Goal: Task Accomplishment & Management: Use online tool/utility

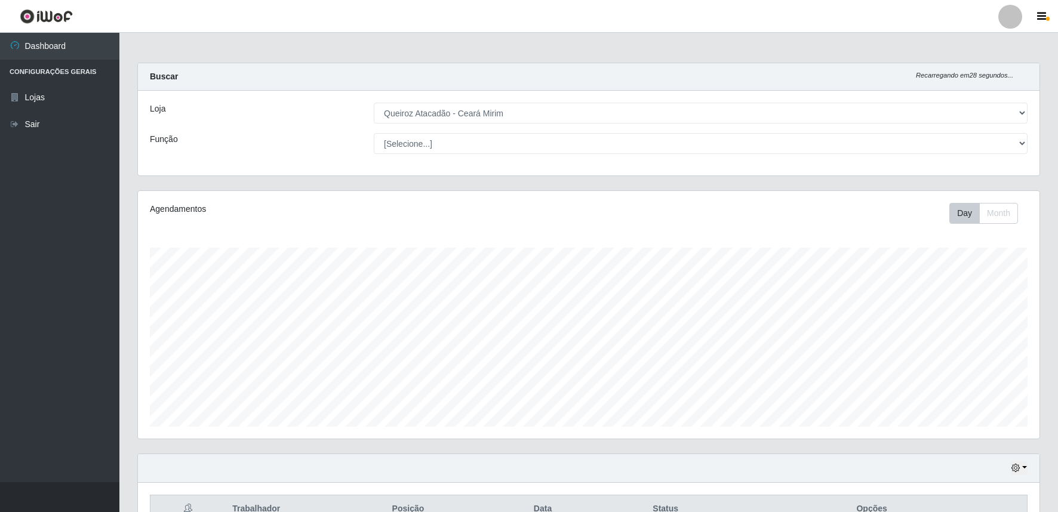
select select "465"
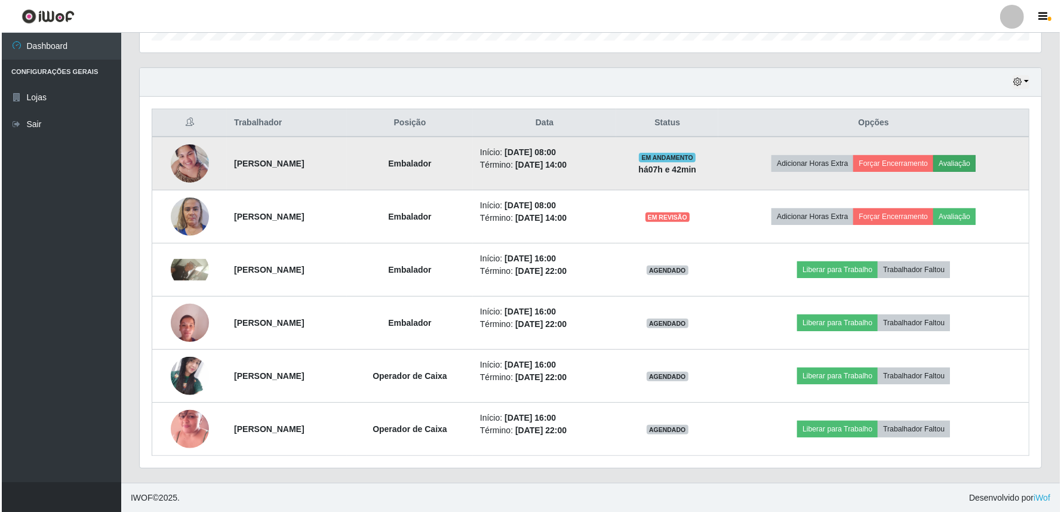
scroll to position [247, 902]
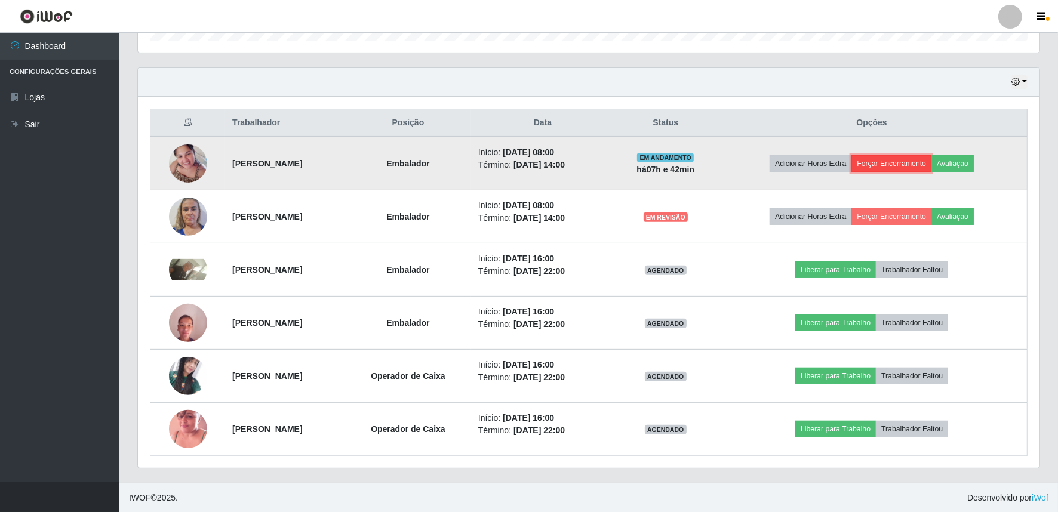
click at [932, 161] on button "Forçar Encerramento" at bounding box center [892, 163] width 80 height 17
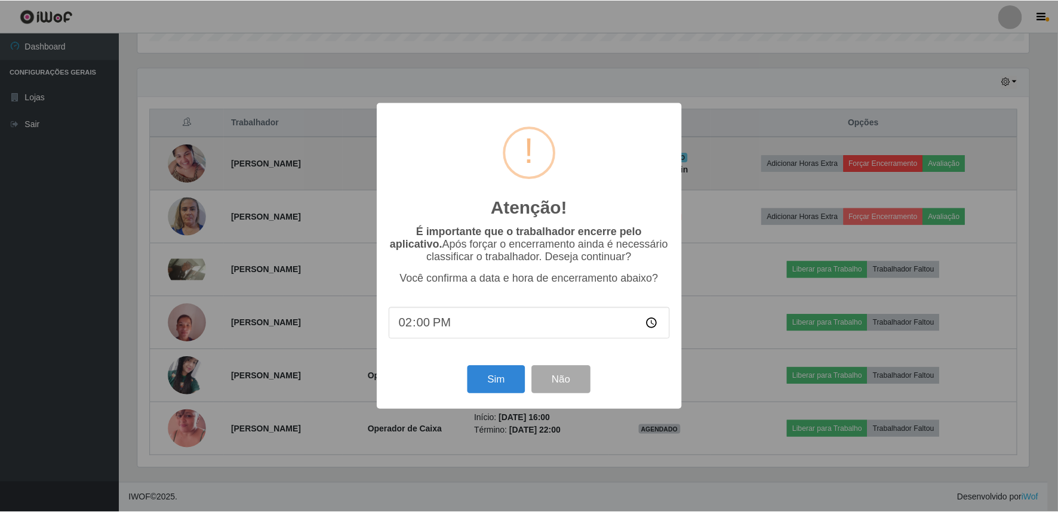
scroll to position [247, 894]
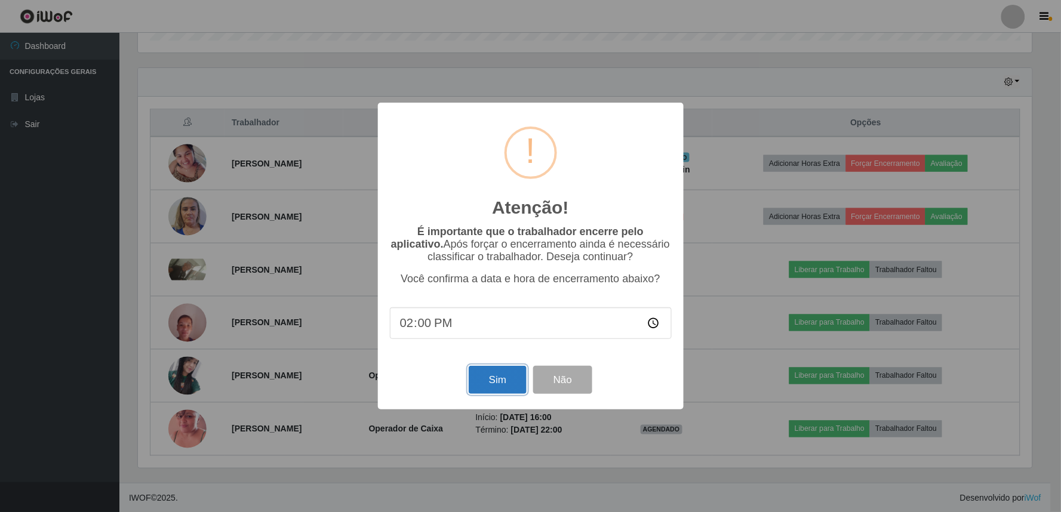
click at [520, 389] on button "Sim" at bounding box center [498, 380] width 58 height 28
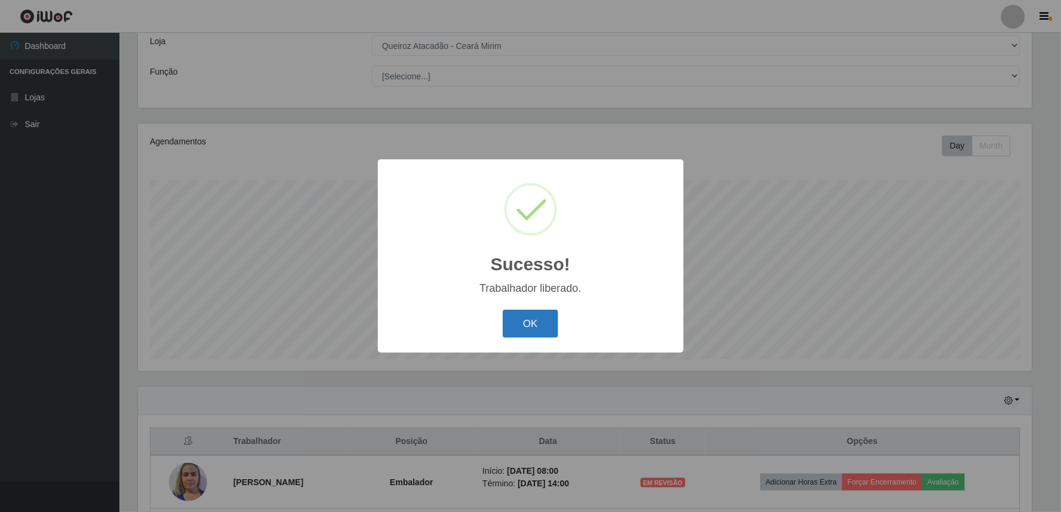
click at [524, 315] on button "OK" at bounding box center [531, 324] width 56 height 28
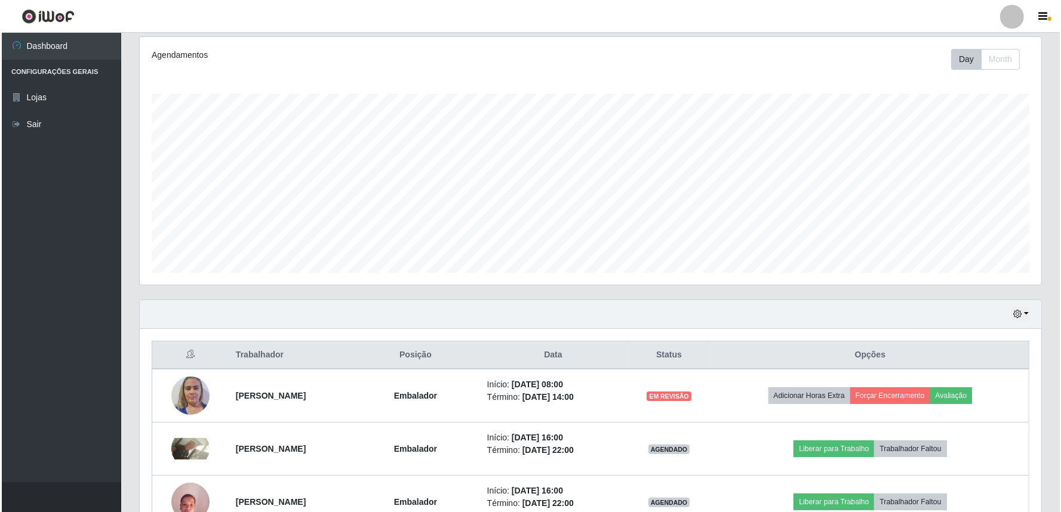
scroll to position [245, 0]
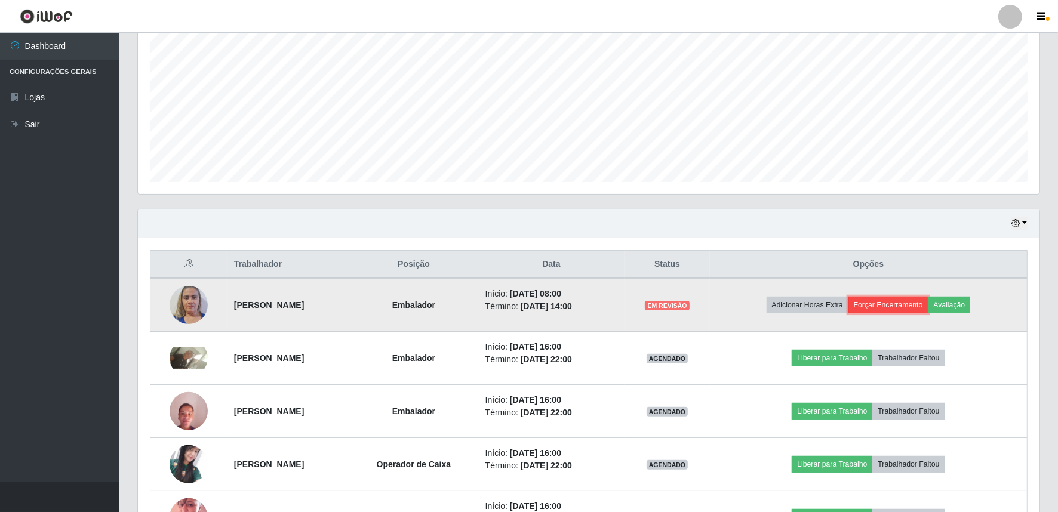
click at [904, 302] on button "Forçar Encerramento" at bounding box center [889, 305] width 80 height 17
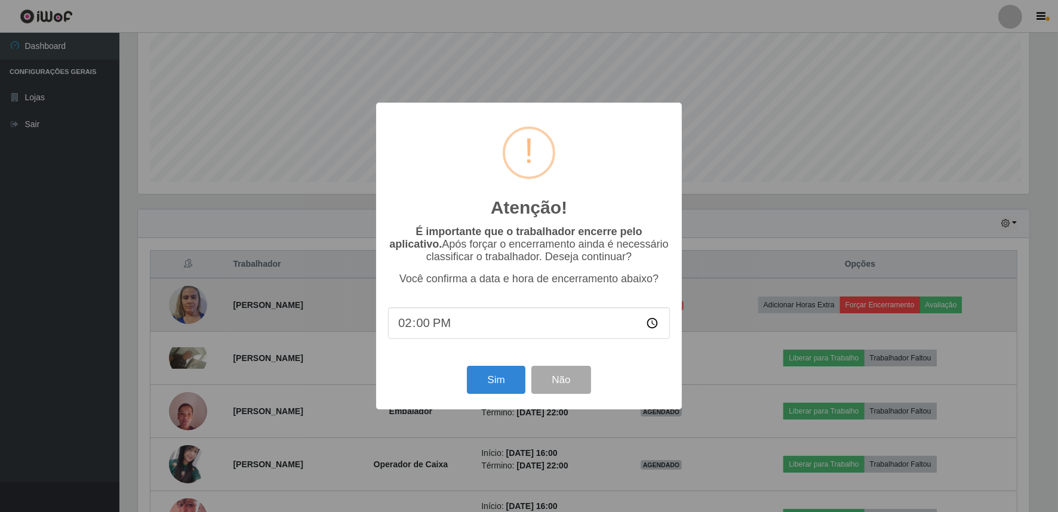
scroll to position [247, 894]
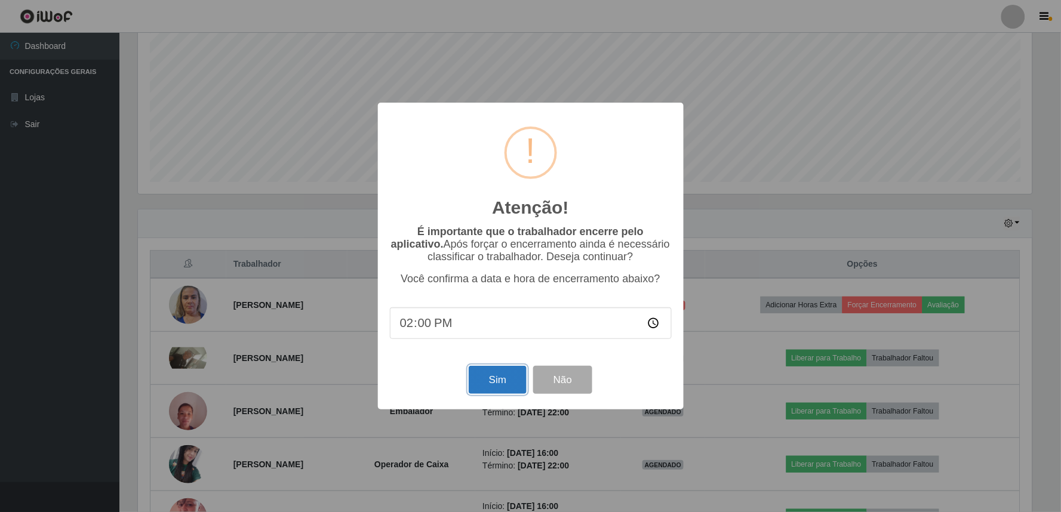
click at [490, 383] on button "Sim" at bounding box center [498, 380] width 58 height 28
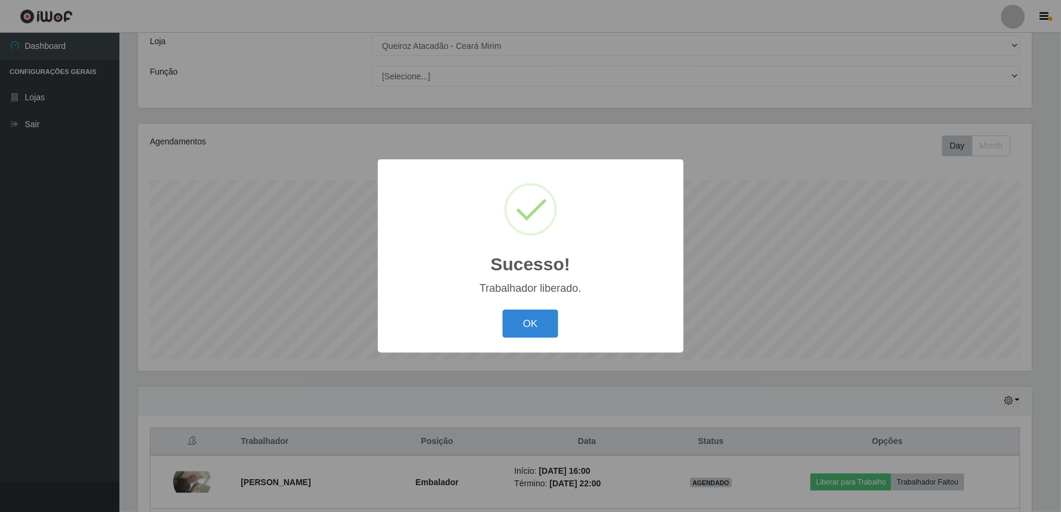
click at [535, 354] on div "Sucesso! × Trabalhador liberado. OK Cancel" at bounding box center [530, 256] width 1061 height 512
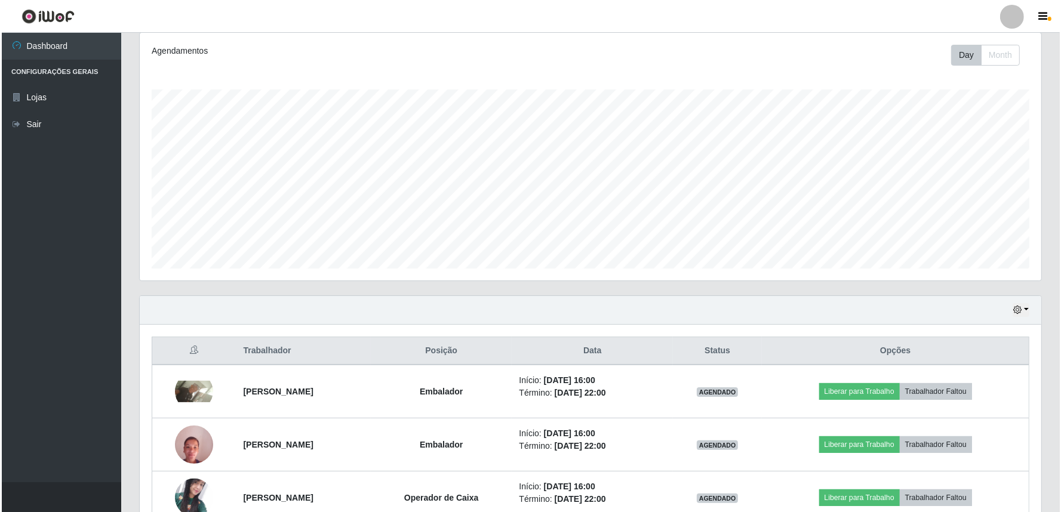
scroll to position [281, 0]
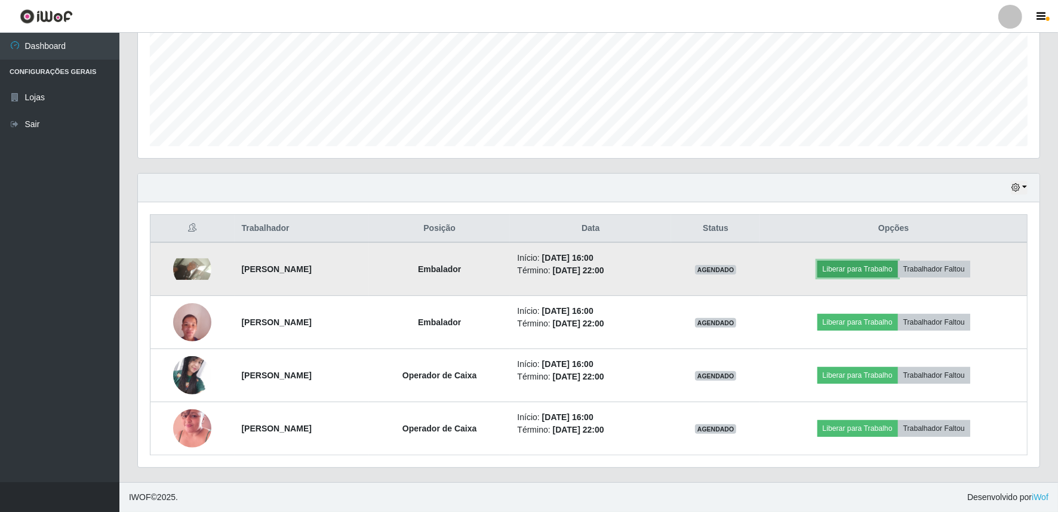
click at [861, 269] on button "Liberar para Trabalho" at bounding box center [858, 269] width 81 height 17
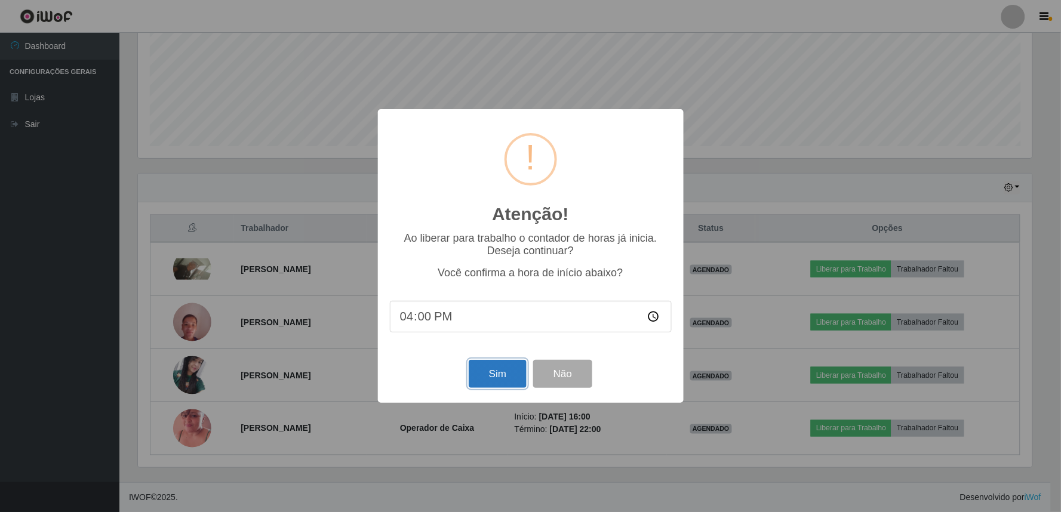
click at [499, 379] on button "Sim" at bounding box center [498, 374] width 58 height 28
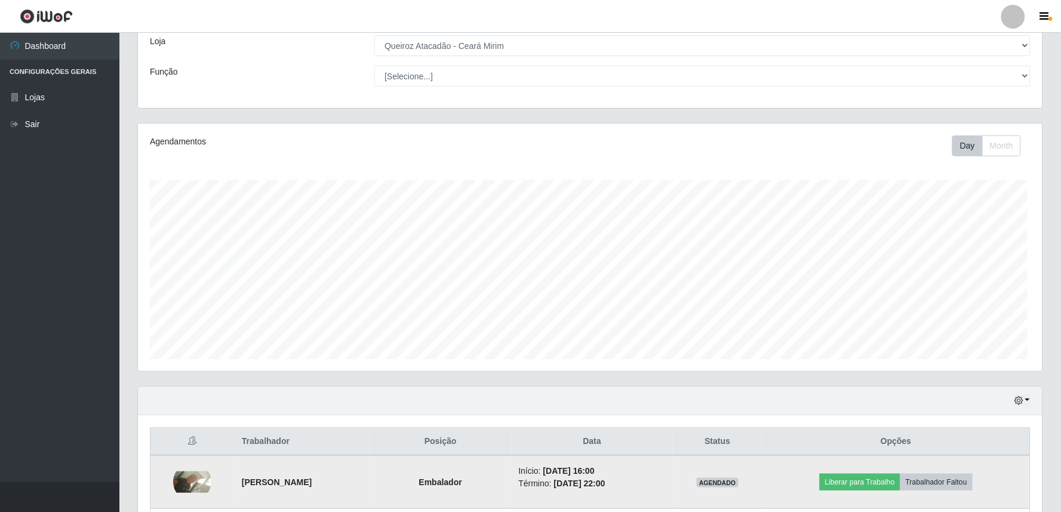
scroll to position [0, 0]
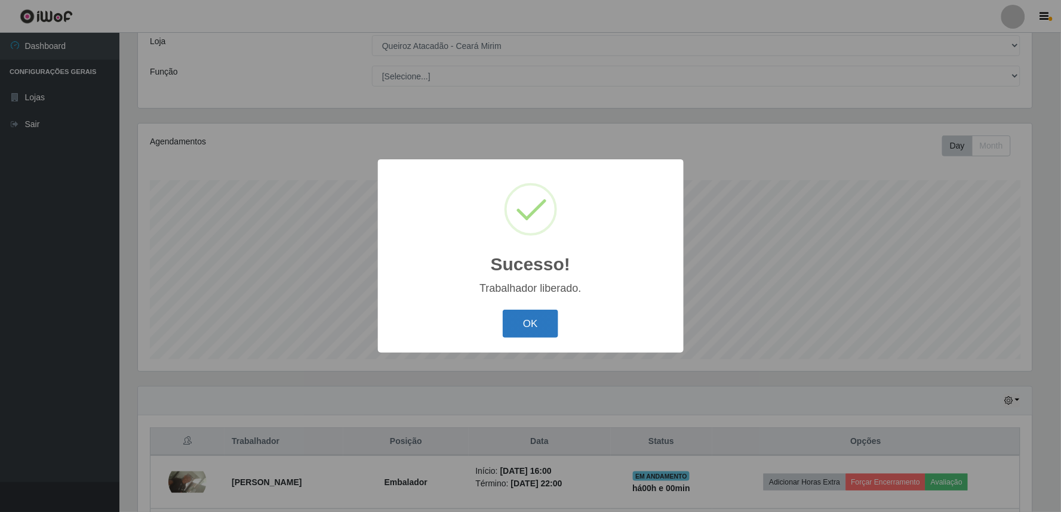
click at [527, 324] on button "OK" at bounding box center [531, 324] width 56 height 28
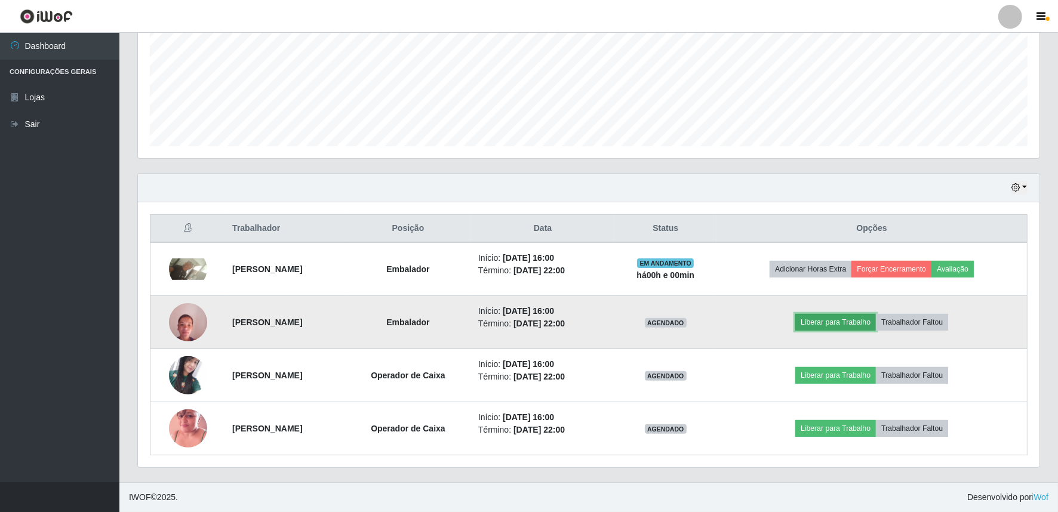
click at [861, 321] on button "Liberar para Trabalho" at bounding box center [836, 322] width 81 height 17
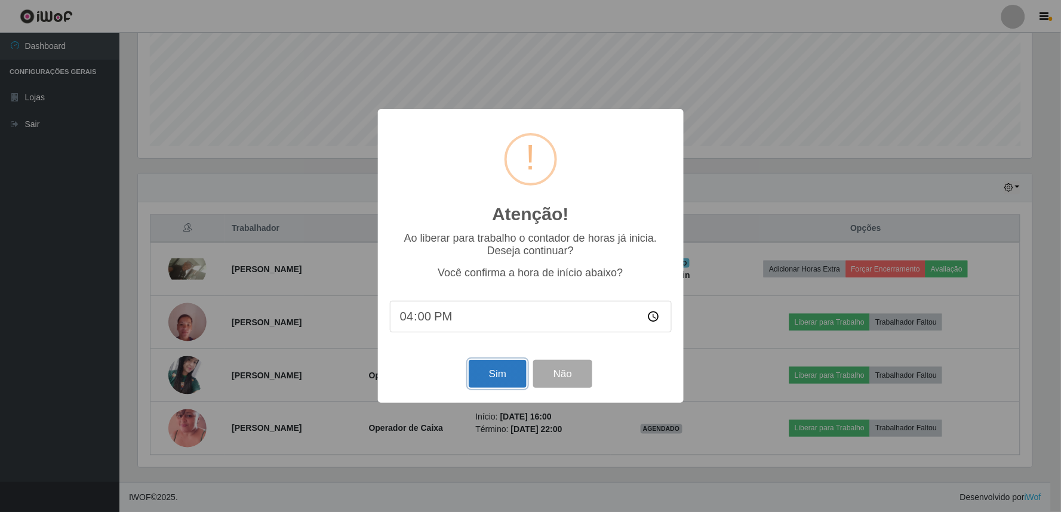
click at [484, 363] on button "Sim" at bounding box center [498, 374] width 58 height 28
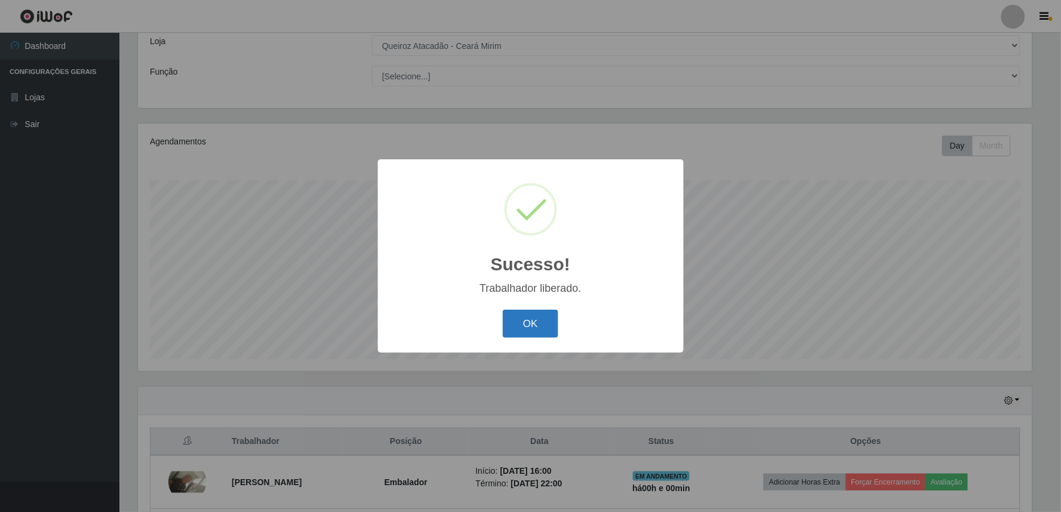
click at [538, 331] on button "OK" at bounding box center [531, 324] width 56 height 28
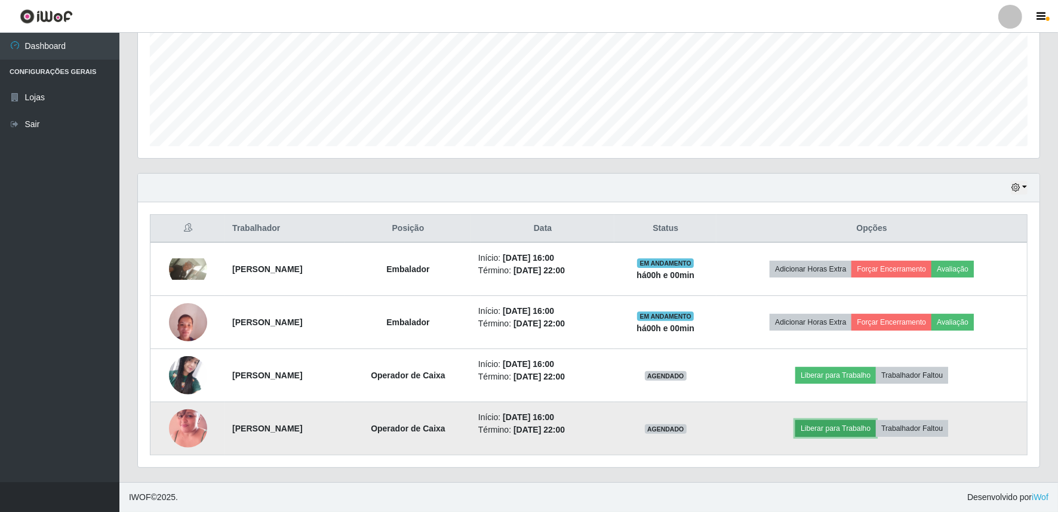
click at [845, 434] on button "Liberar para Trabalho" at bounding box center [836, 428] width 81 height 17
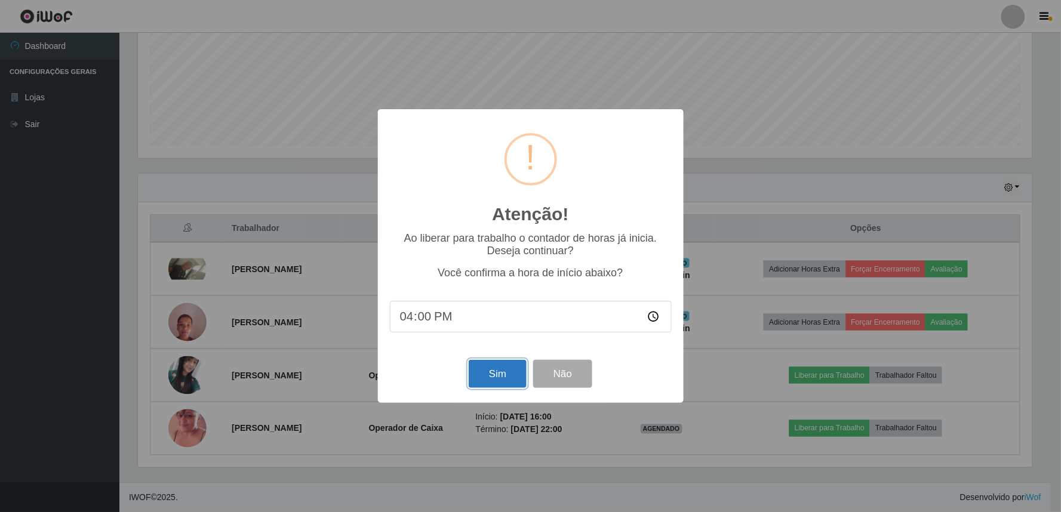
click at [493, 380] on button "Sim" at bounding box center [498, 374] width 58 height 28
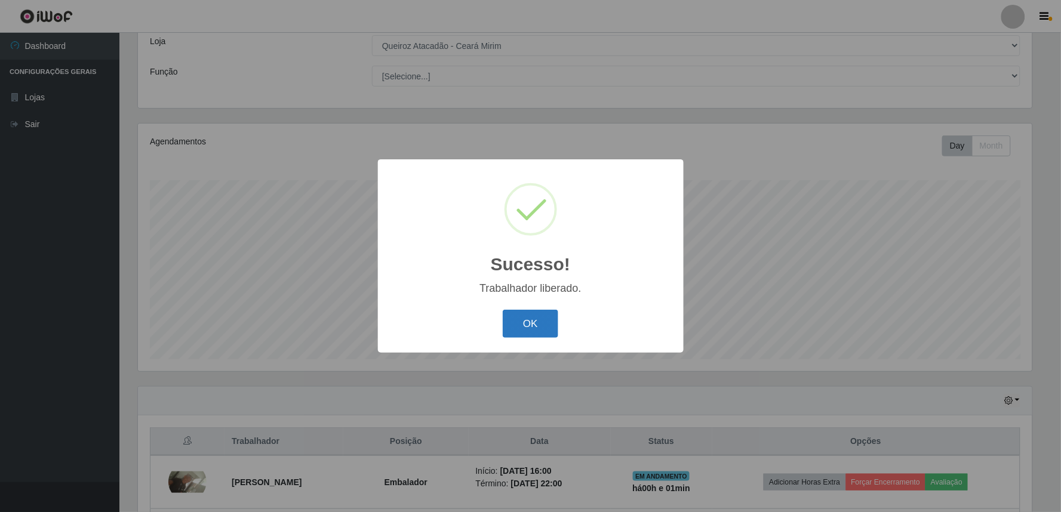
click at [541, 314] on button "OK" at bounding box center [531, 324] width 56 height 28
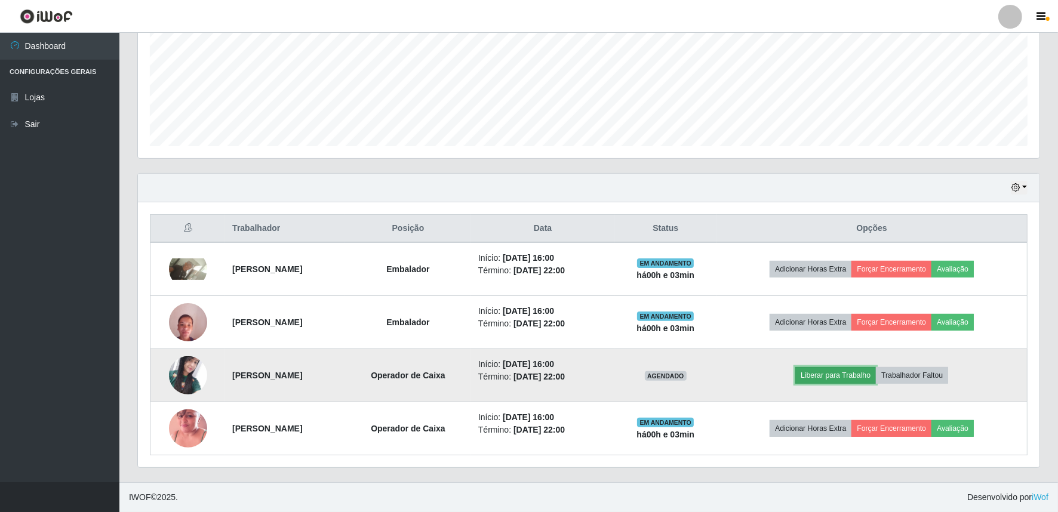
click at [872, 374] on button "Liberar para Trabalho" at bounding box center [836, 375] width 81 height 17
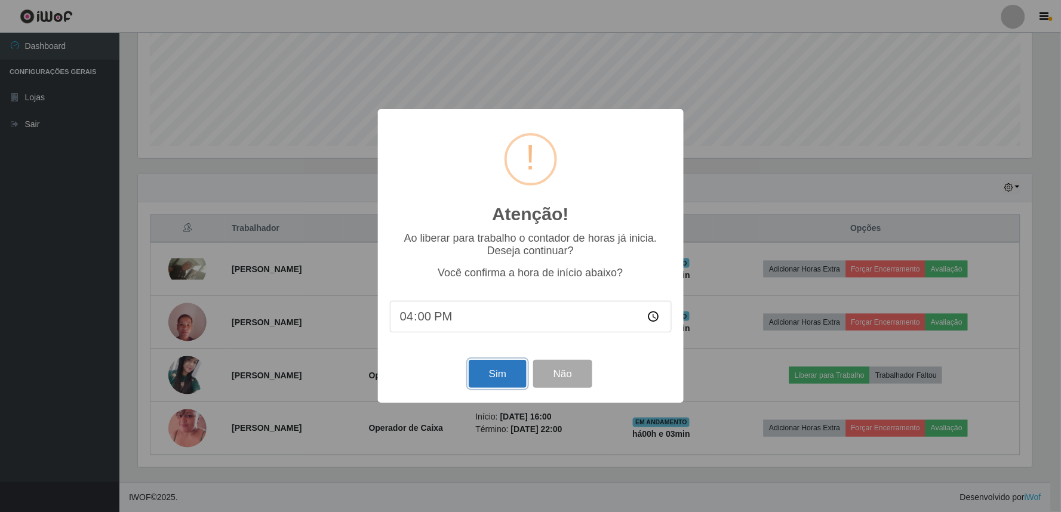
click at [504, 373] on button "Sim" at bounding box center [498, 374] width 58 height 28
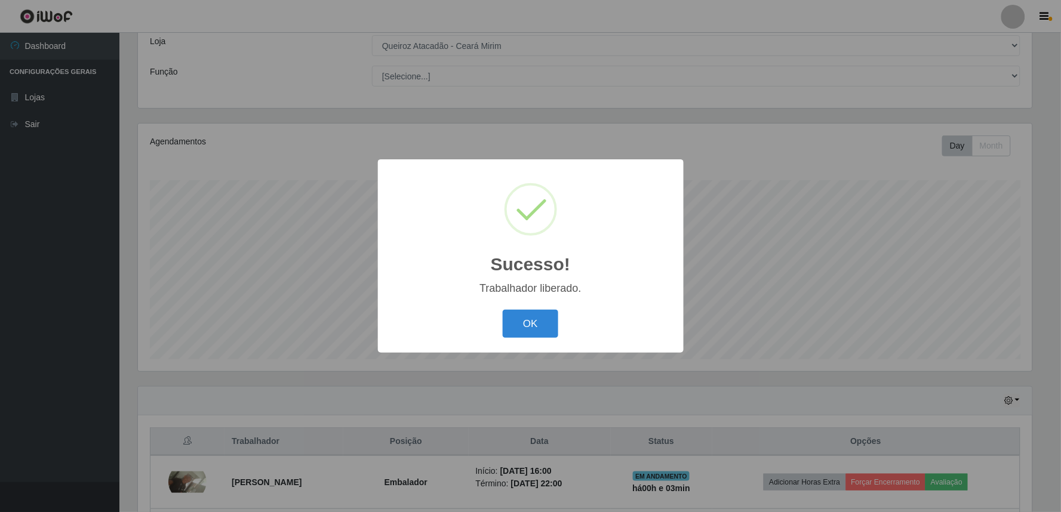
click at [560, 321] on div "OK Cancel" at bounding box center [531, 324] width 282 height 34
click at [542, 329] on button "OK" at bounding box center [531, 324] width 56 height 28
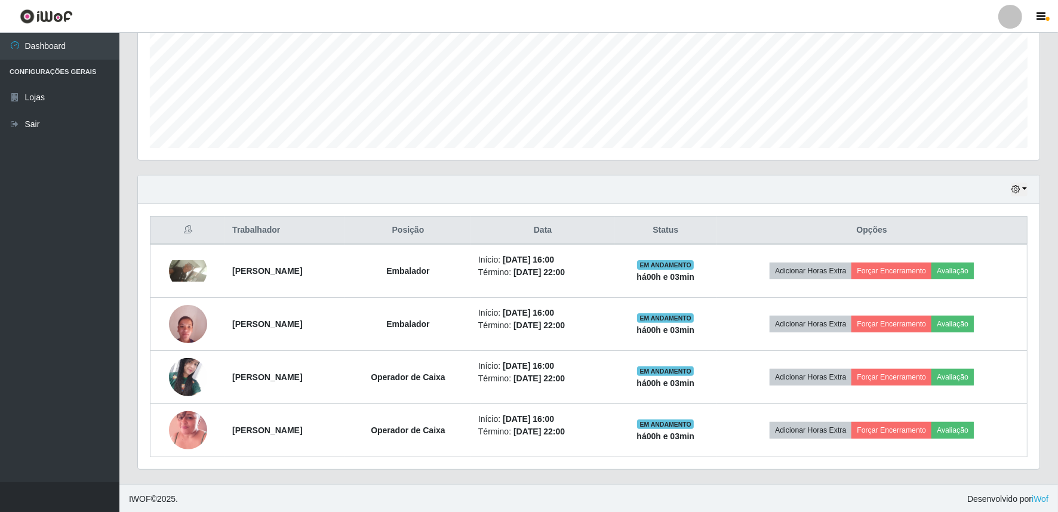
scroll to position [281, 0]
